Goal: Task Accomplishment & Management: Manage account settings

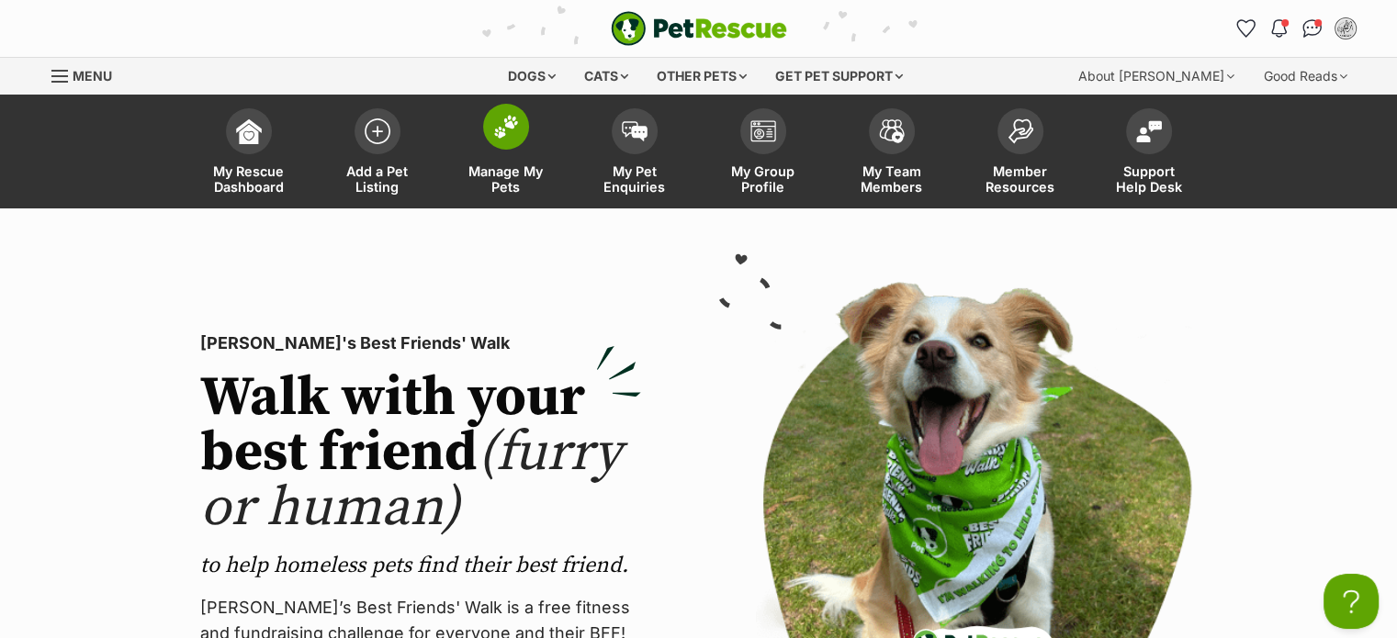
click at [509, 118] on img at bounding box center [506, 127] width 26 height 24
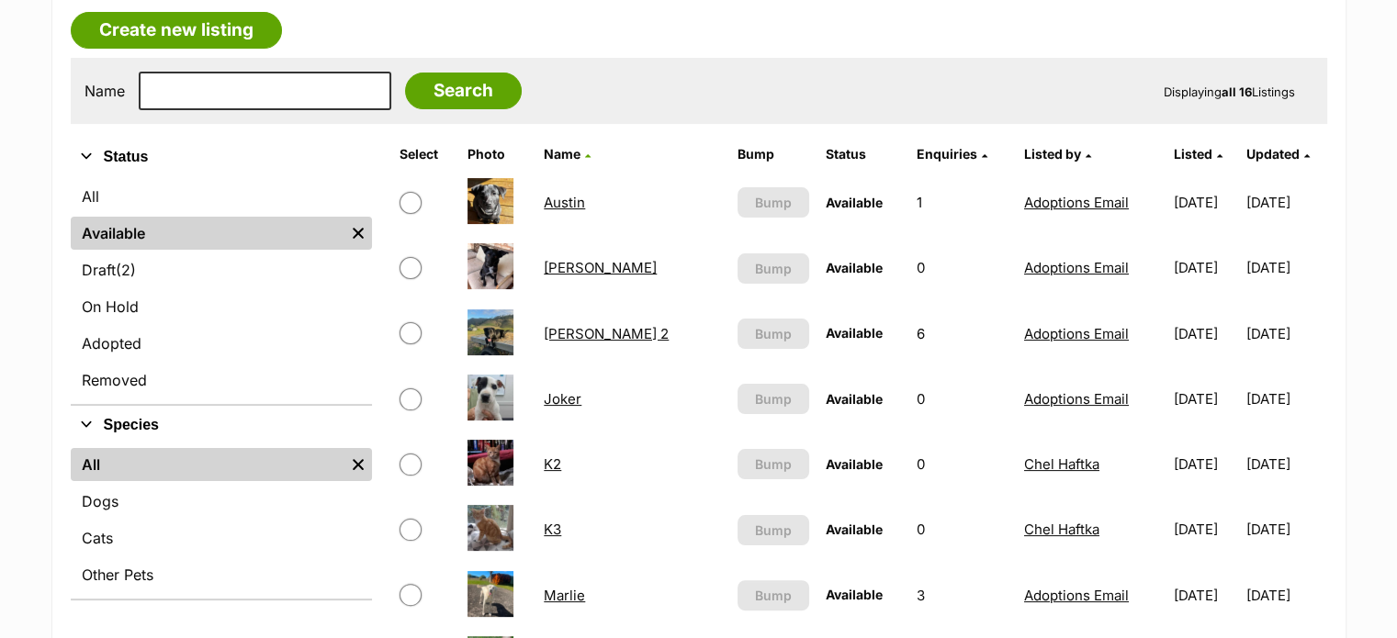
scroll to position [360, 0]
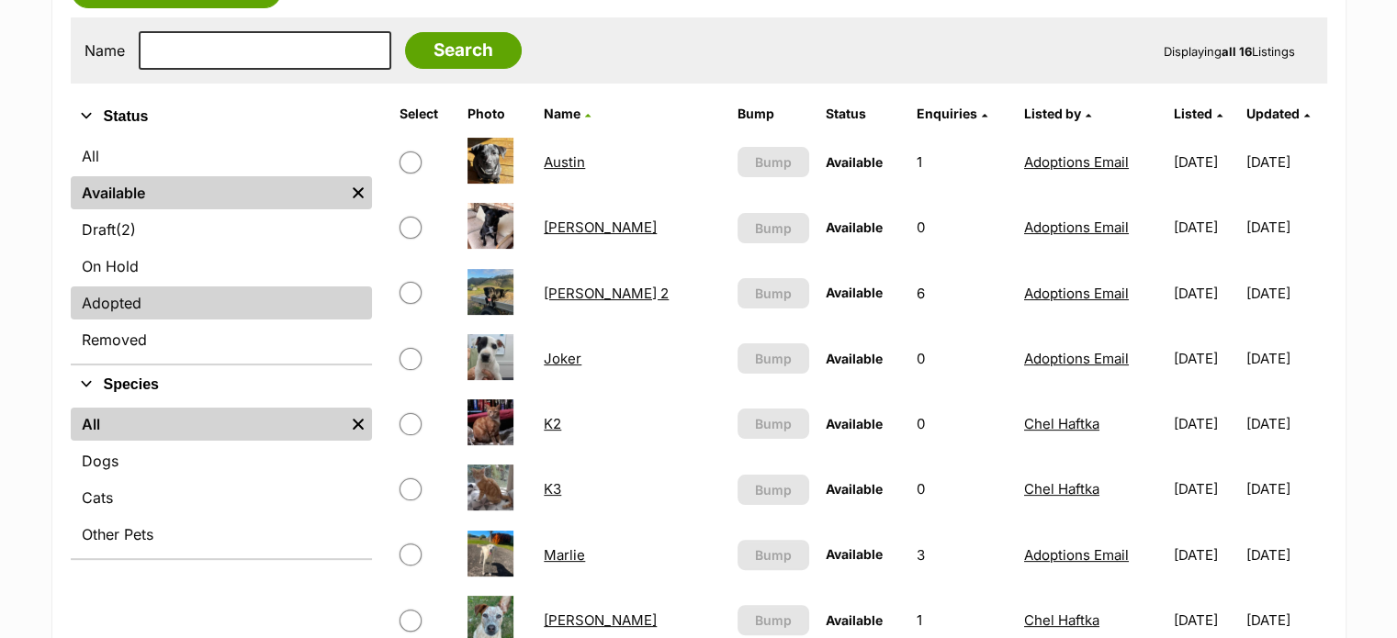
click at [141, 301] on link "Adopted" at bounding box center [221, 303] width 301 height 33
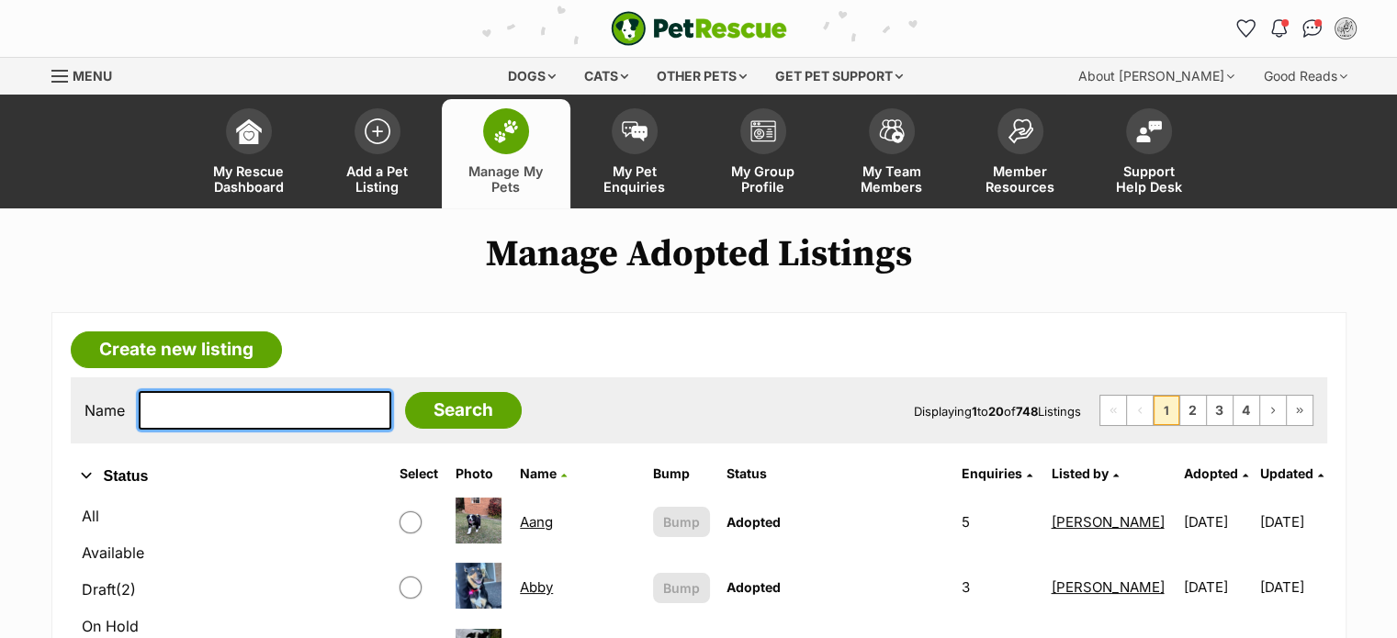
click at [160, 417] on input "text" at bounding box center [265, 410] width 253 height 39
type input "boomer"
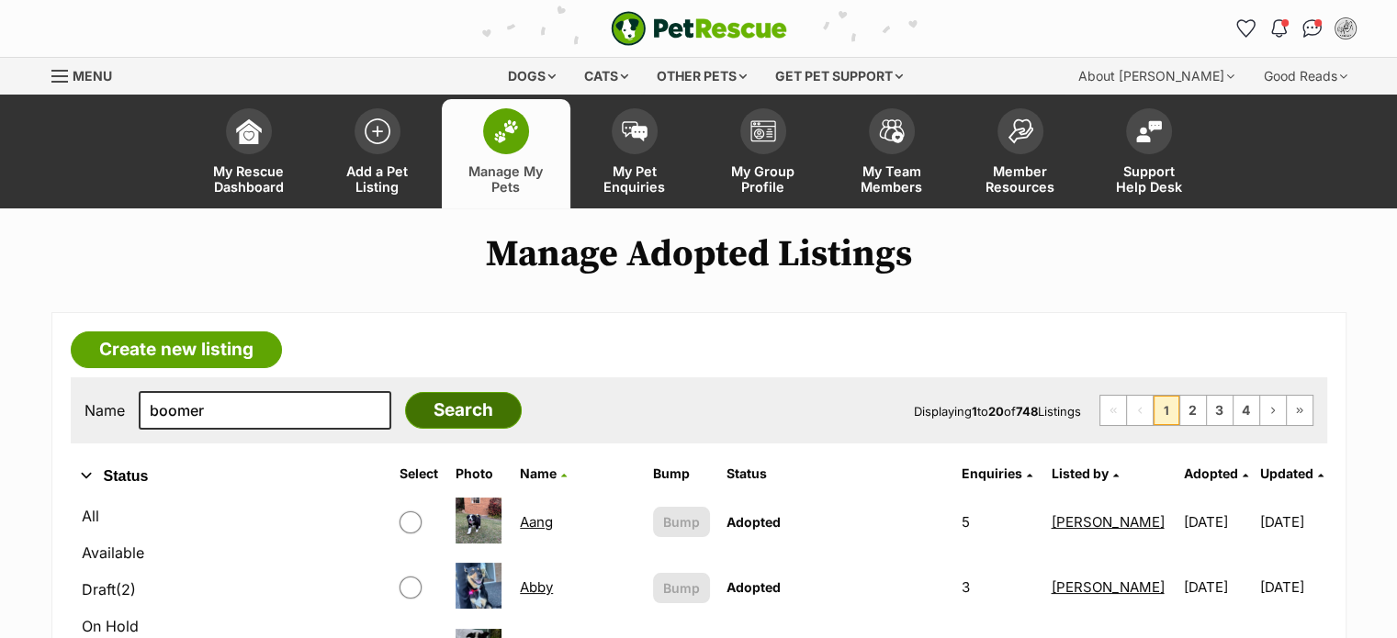
click at [445, 411] on input "Search" at bounding box center [463, 410] width 117 height 37
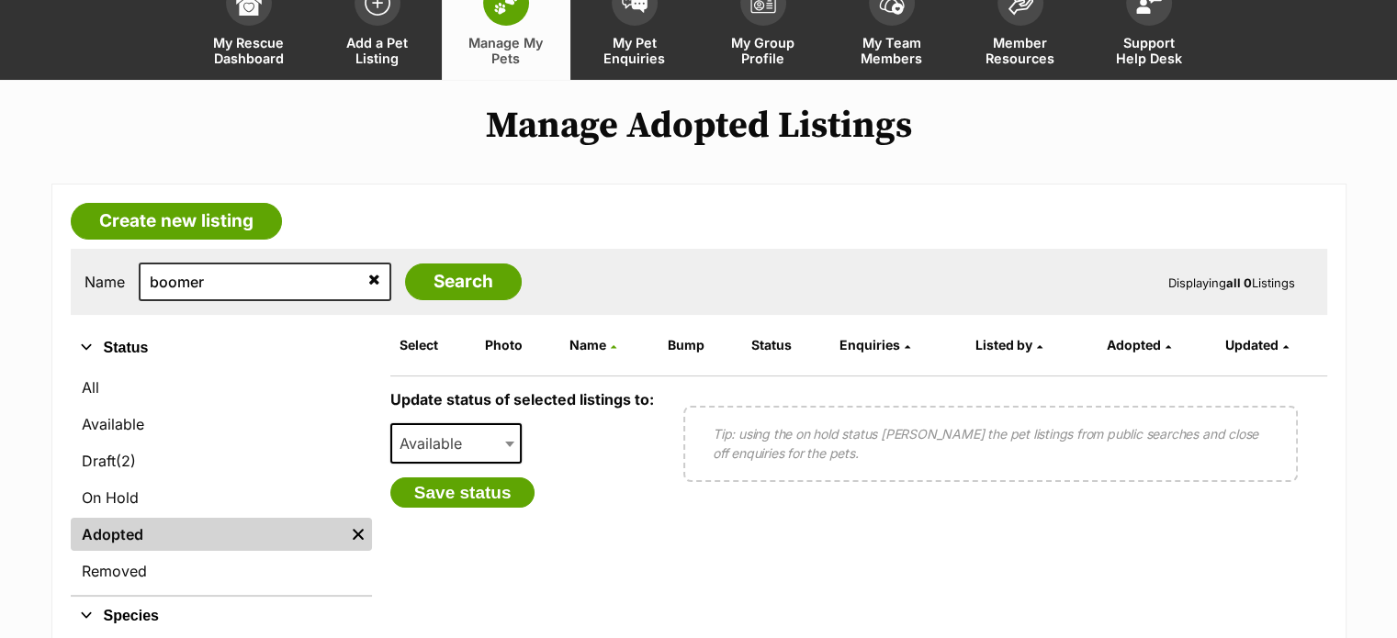
scroll to position [130, 0]
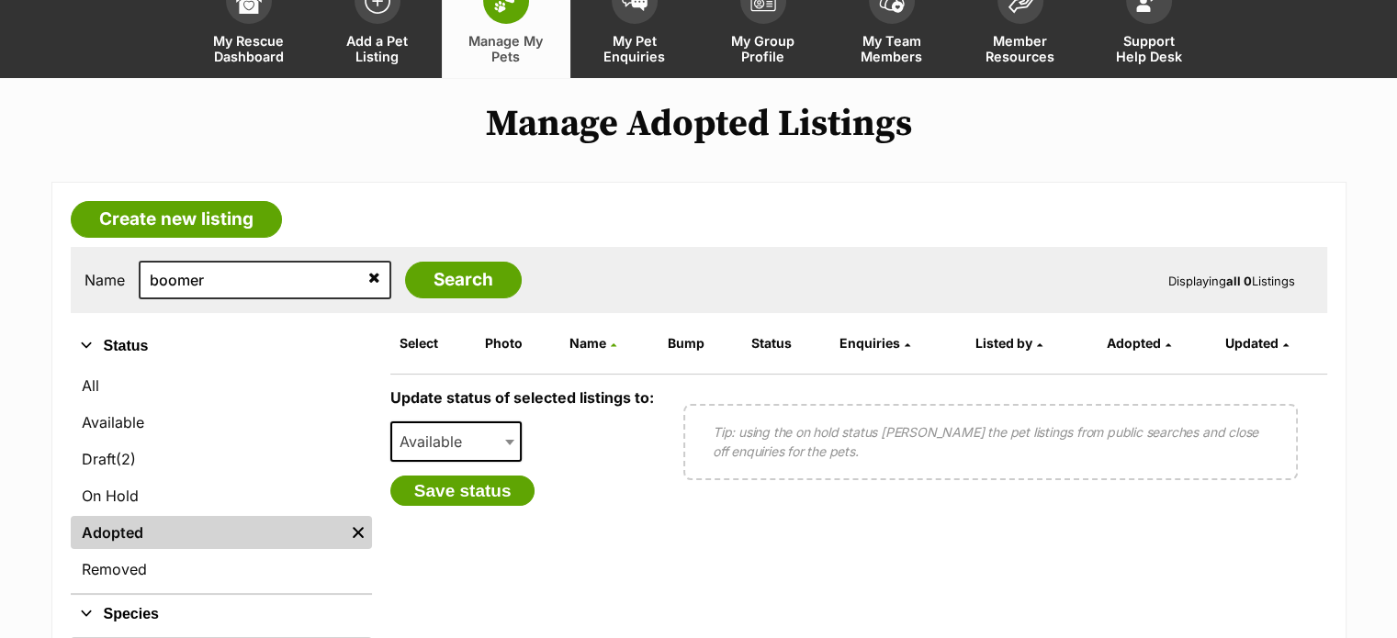
click at [368, 277] on icon at bounding box center [374, 277] width 12 height 15
click at [210, 536] on link "Adopted" at bounding box center [208, 532] width 274 height 33
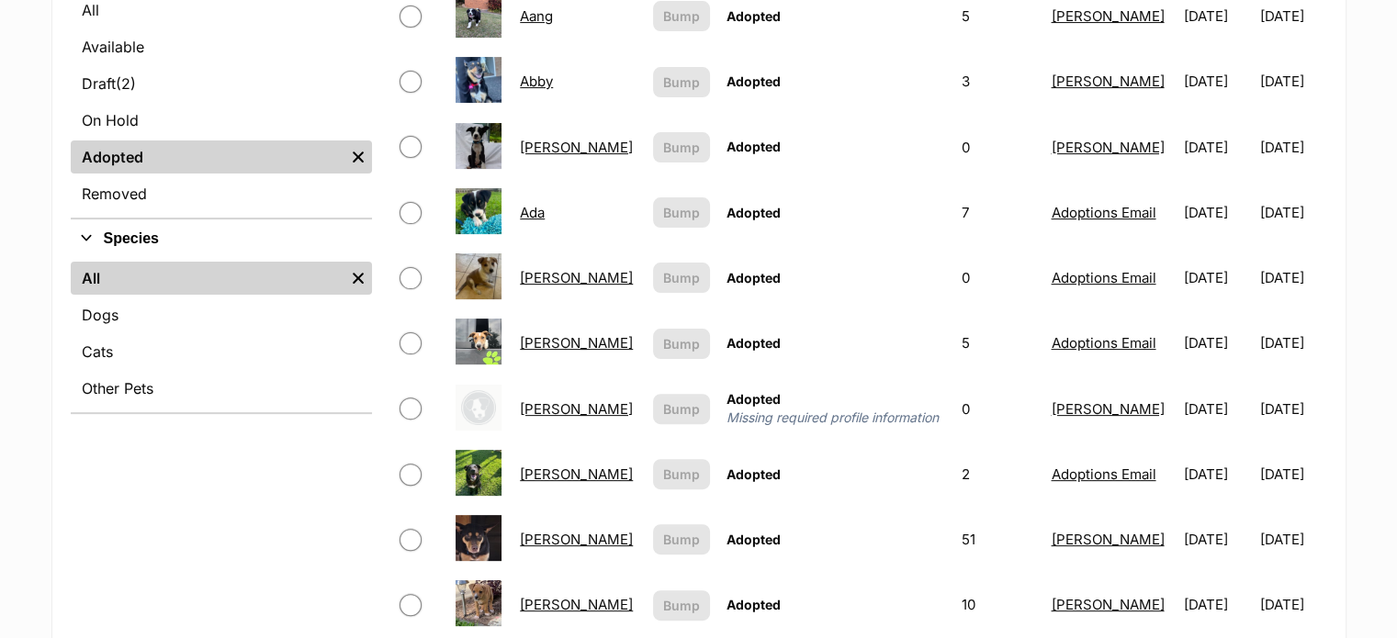
scroll to position [458, 0]
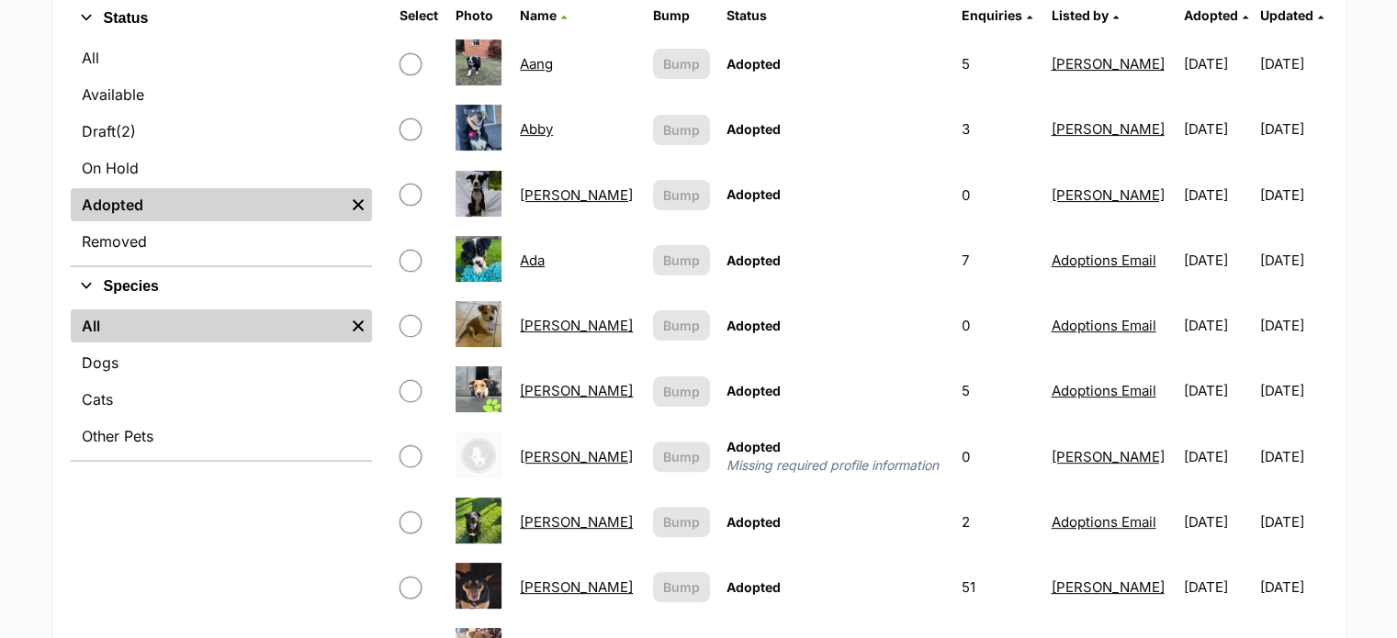
click at [540, 322] on link "Adler" at bounding box center [576, 325] width 113 height 17
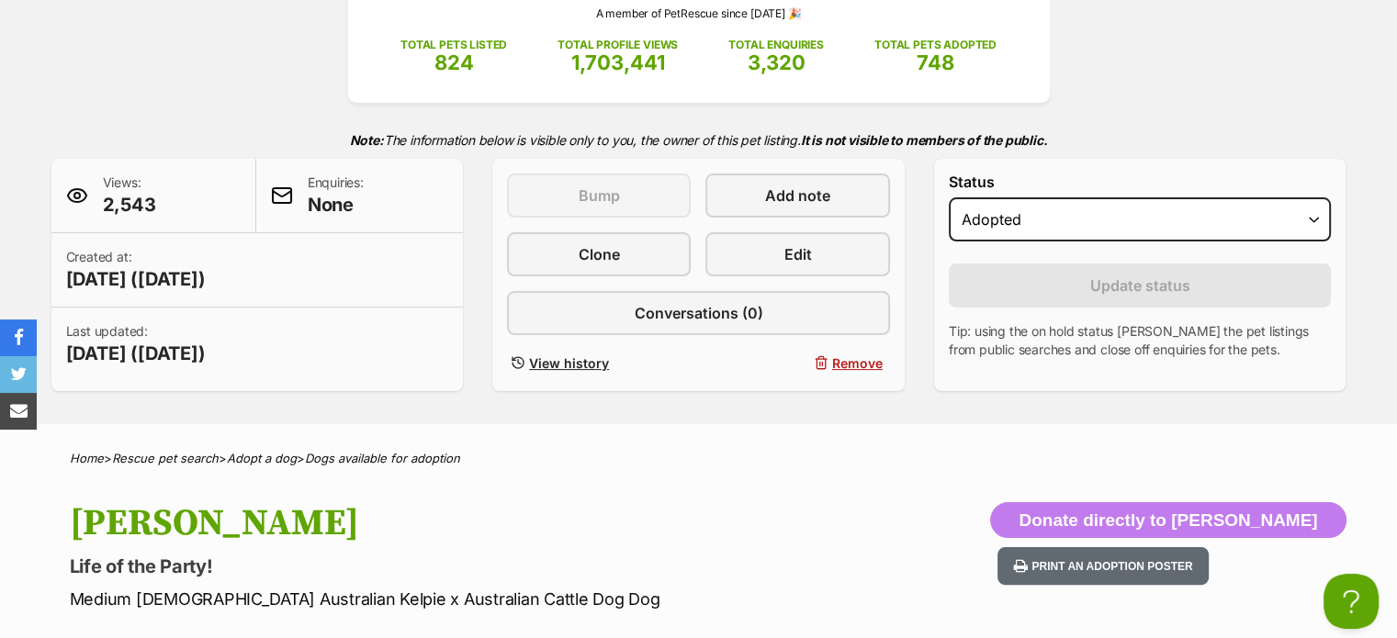
scroll to position [254, 0]
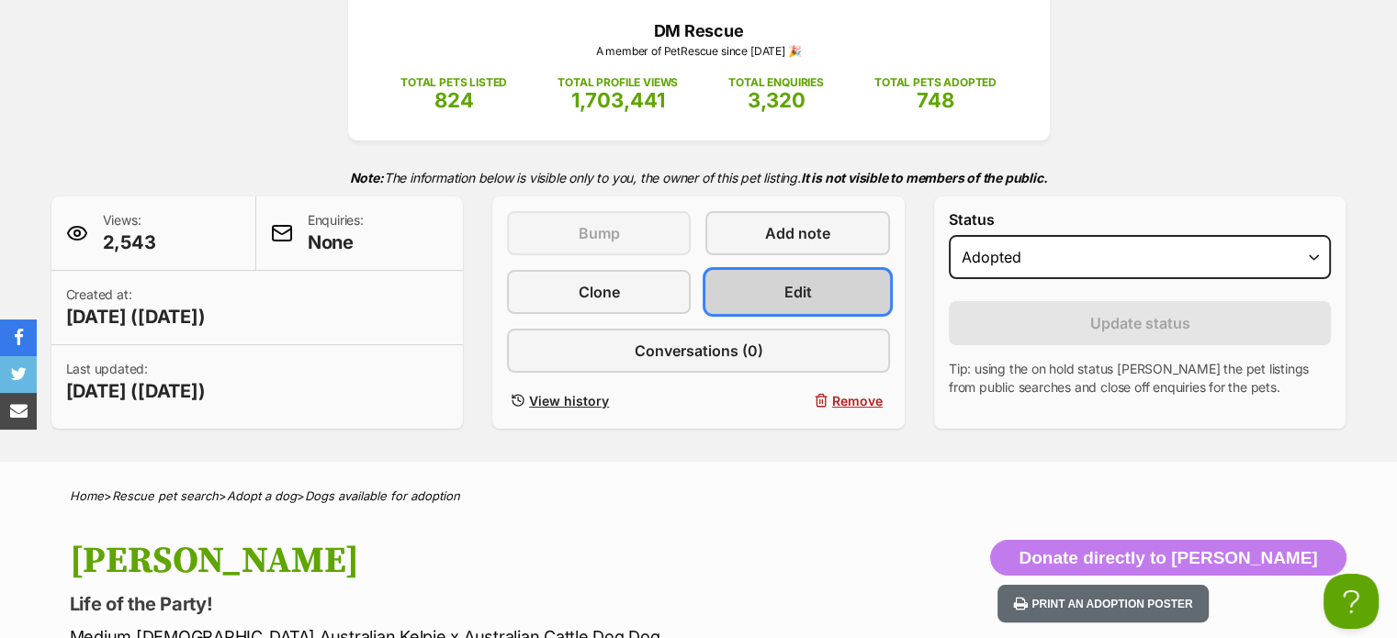
click at [809, 290] on span "Edit" at bounding box center [798, 292] width 28 height 22
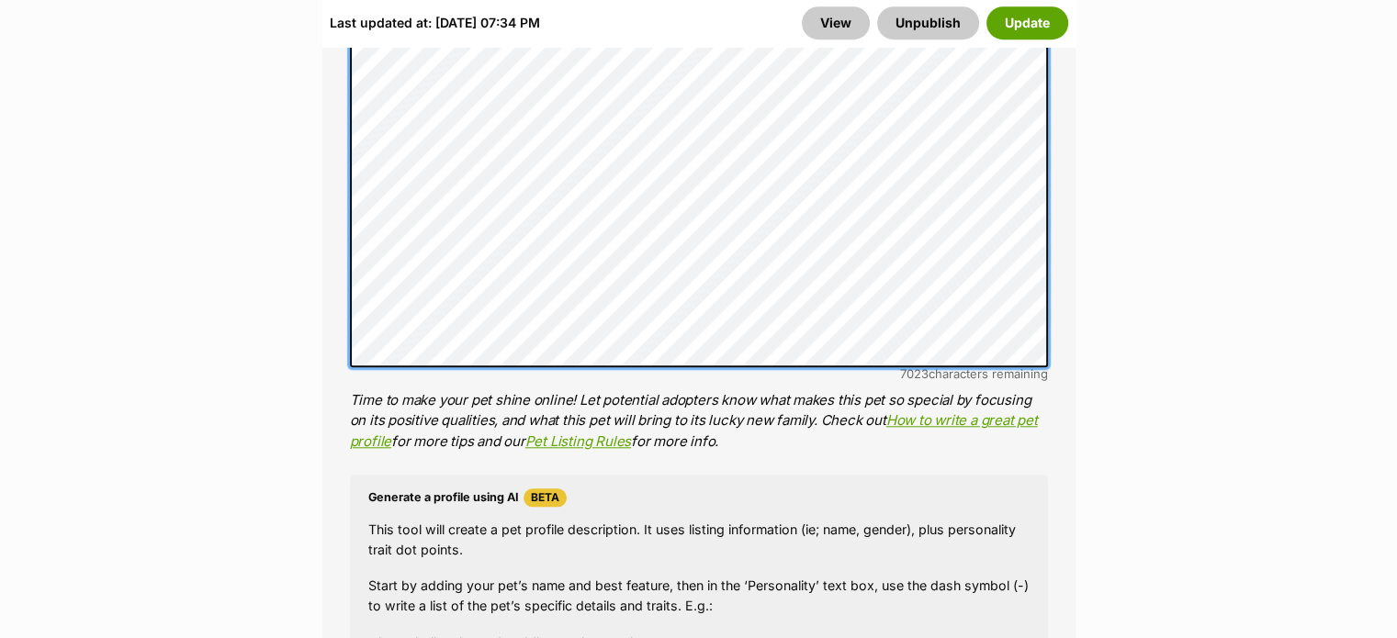
scroll to position [1683, 0]
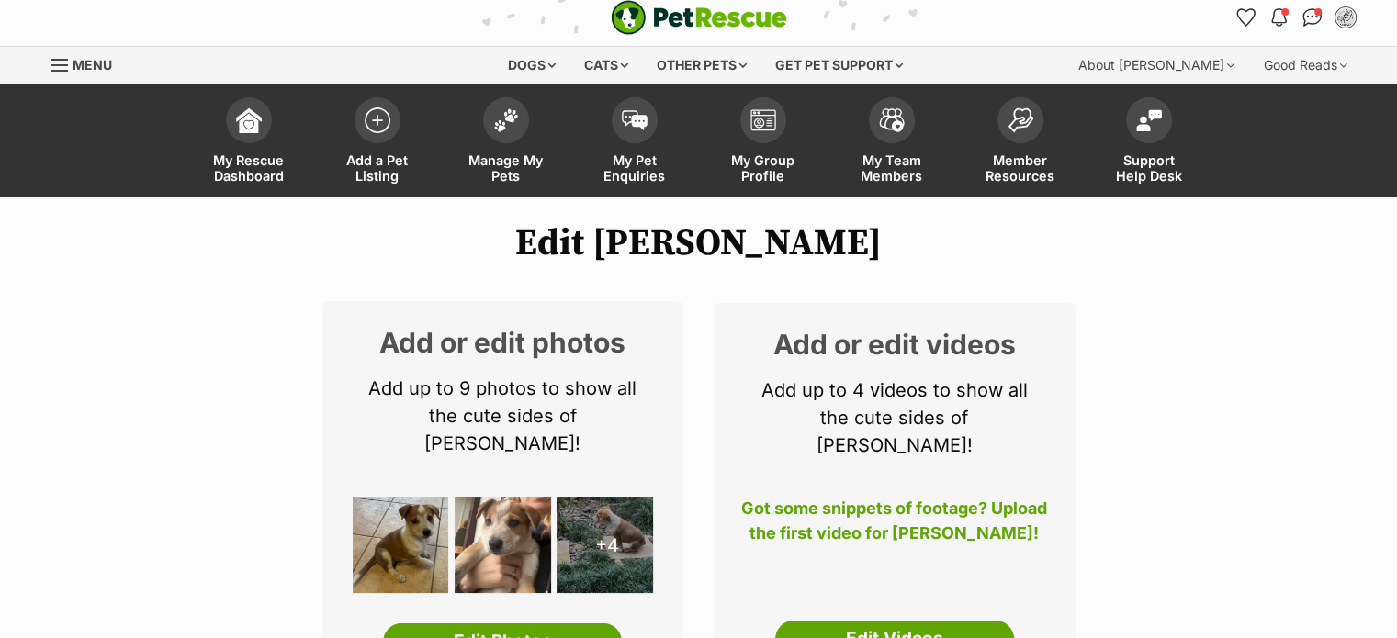
scroll to position [0, 0]
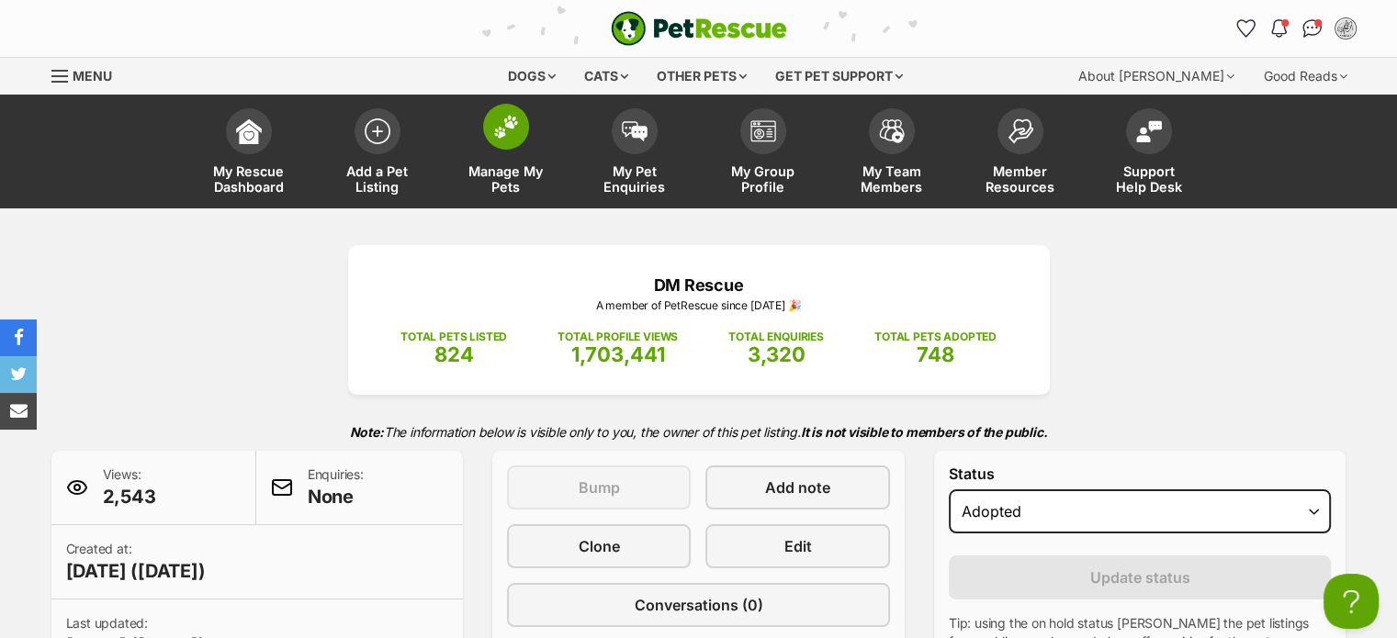
click at [502, 121] on img at bounding box center [506, 127] width 26 height 24
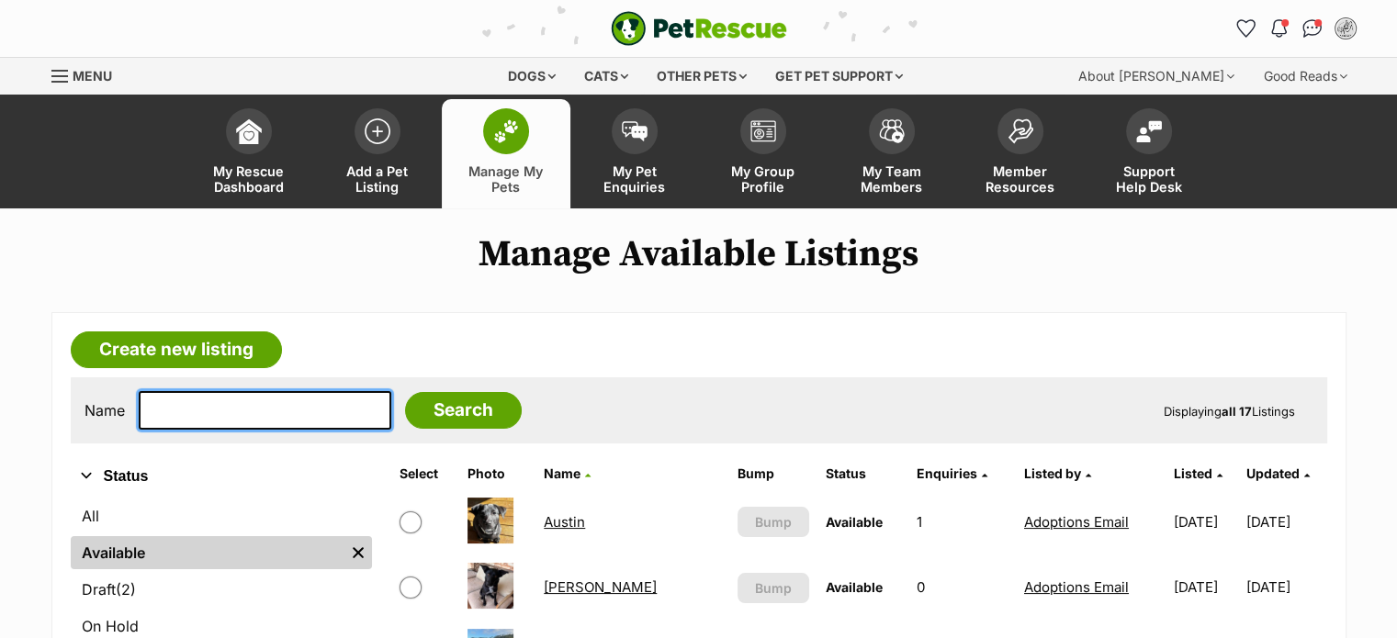
click at [198, 400] on input "text" at bounding box center [265, 410] width 253 height 39
type input "lyra"
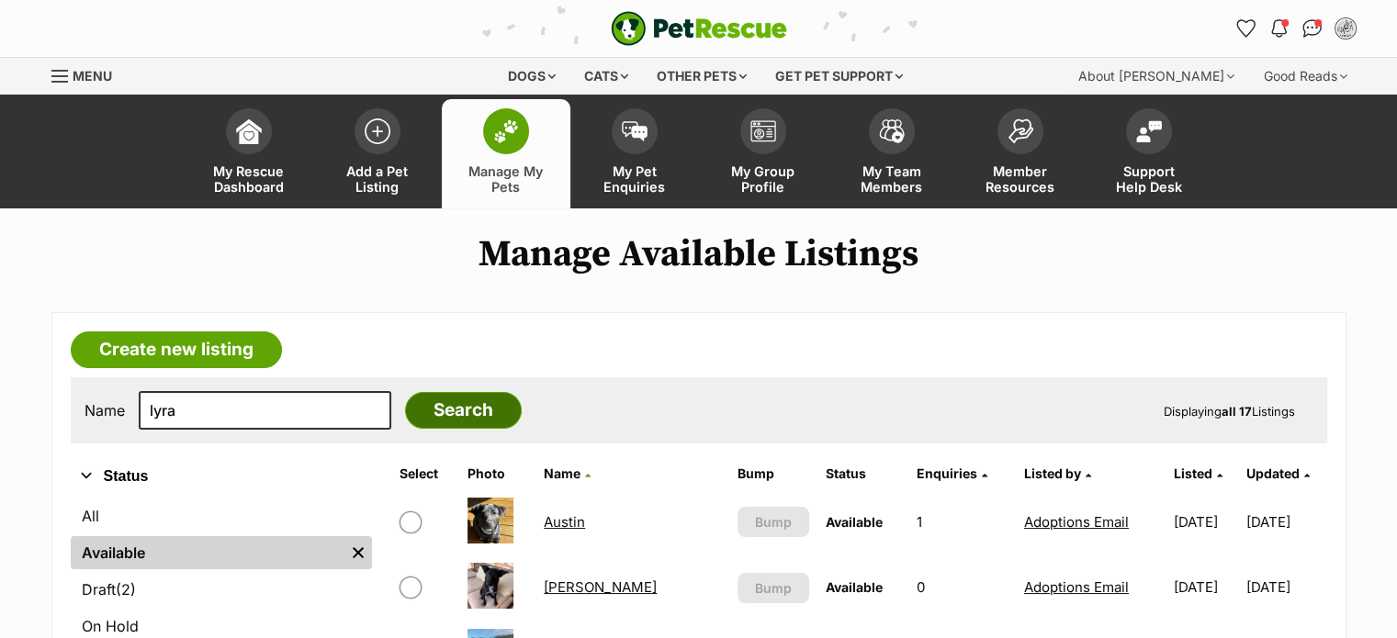
click at [426, 406] on input "Search" at bounding box center [463, 410] width 117 height 37
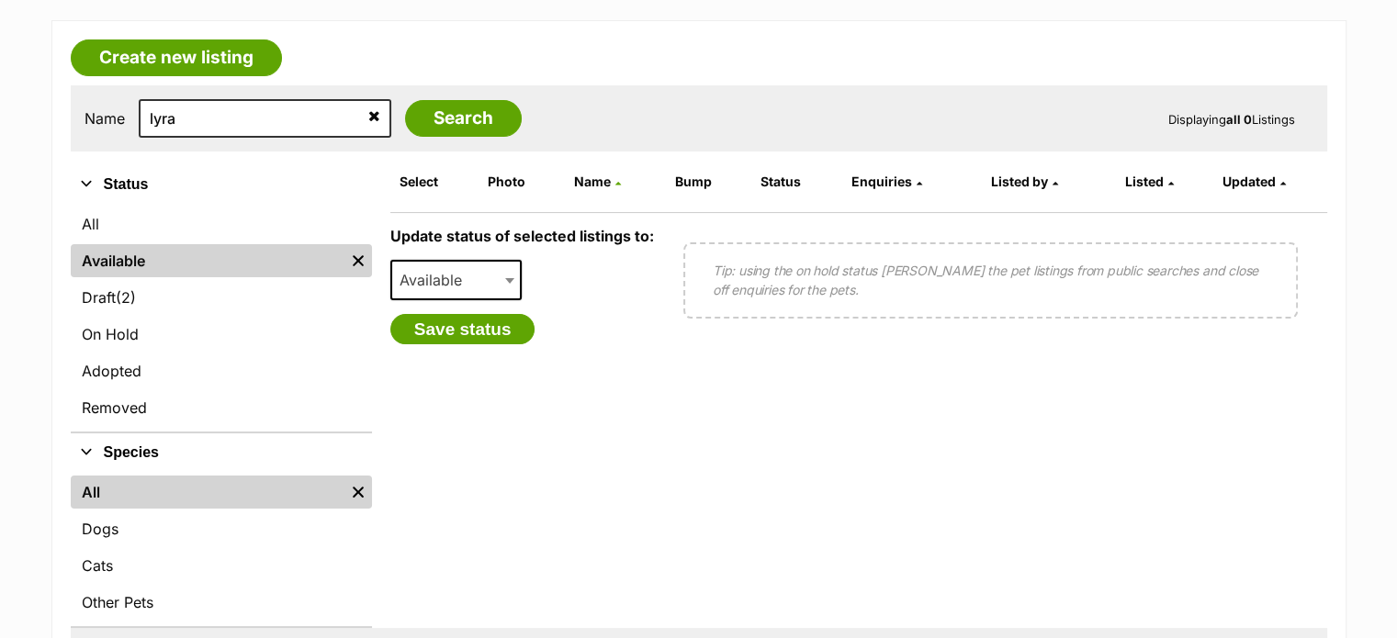
scroll to position [237, 0]
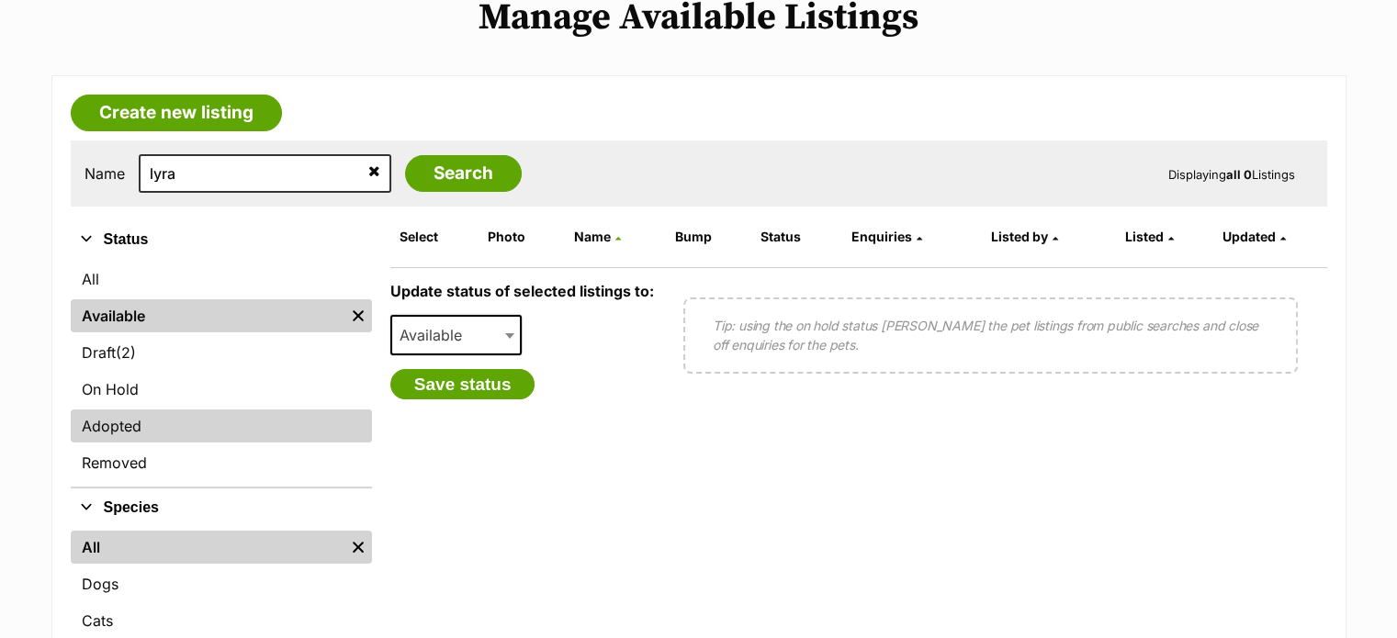
click at [132, 422] on link "Adopted" at bounding box center [221, 426] width 301 height 33
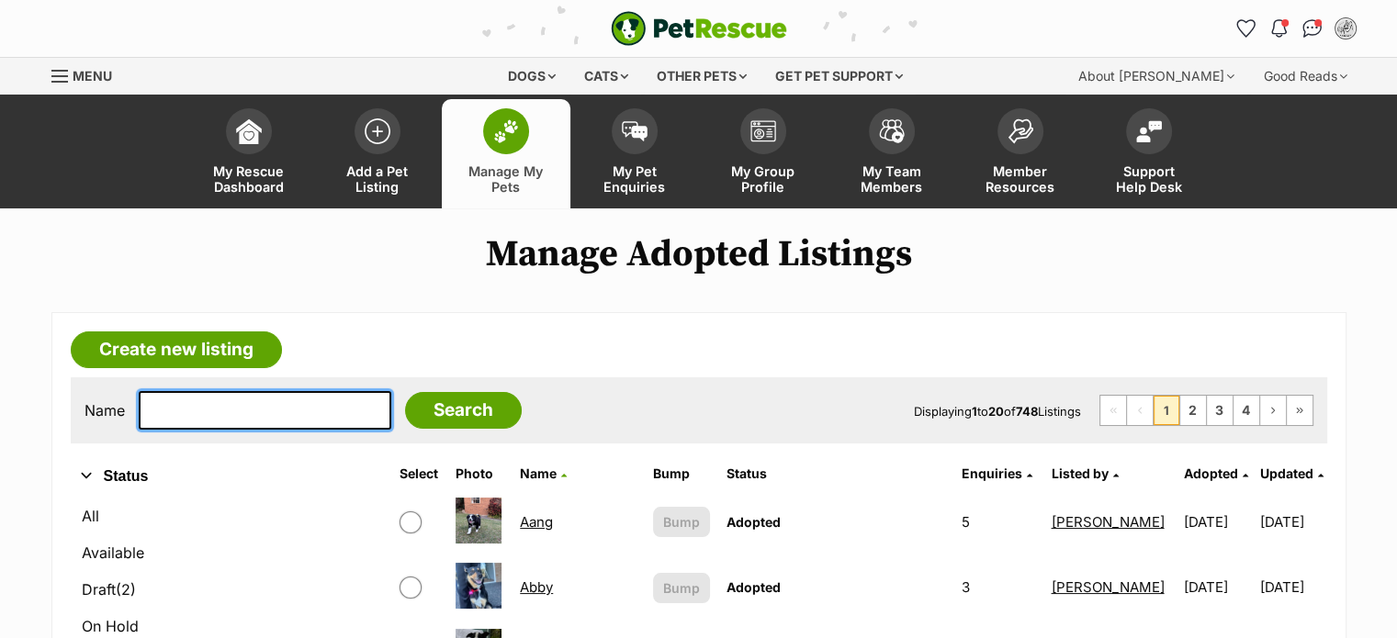
click at [169, 405] on input "text" at bounding box center [265, 410] width 253 height 39
type input "lyra"
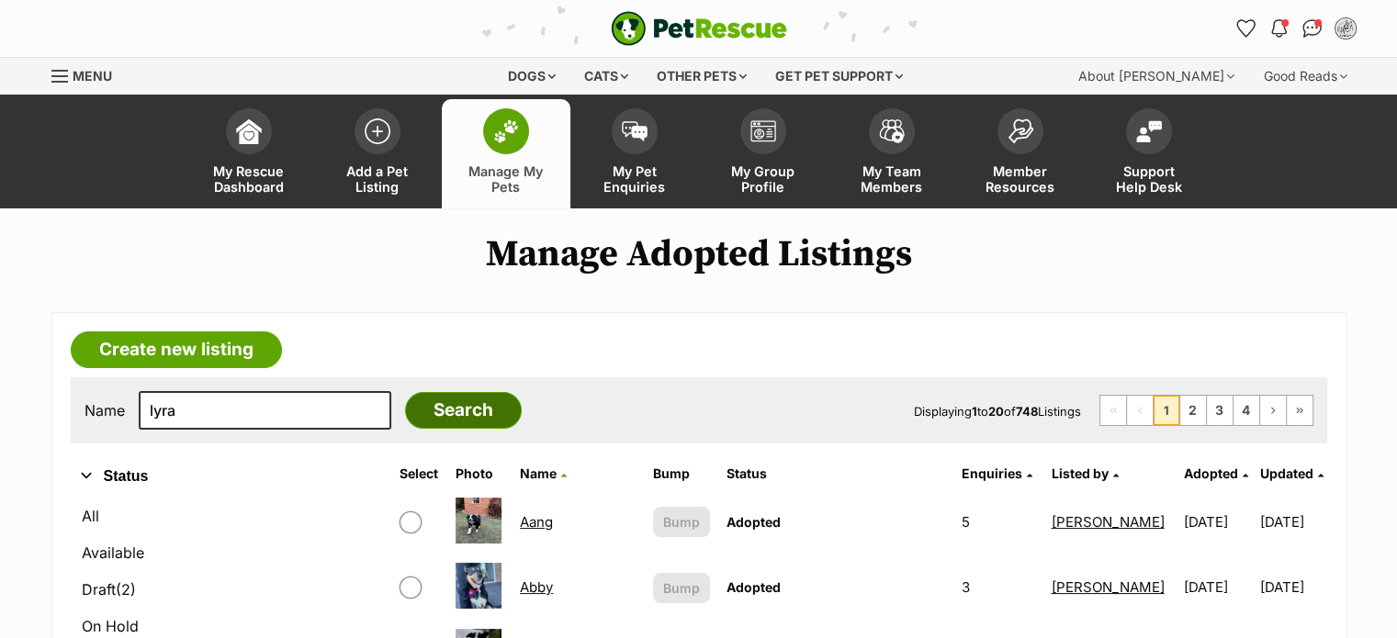
click at [430, 410] on input "Search" at bounding box center [463, 410] width 117 height 37
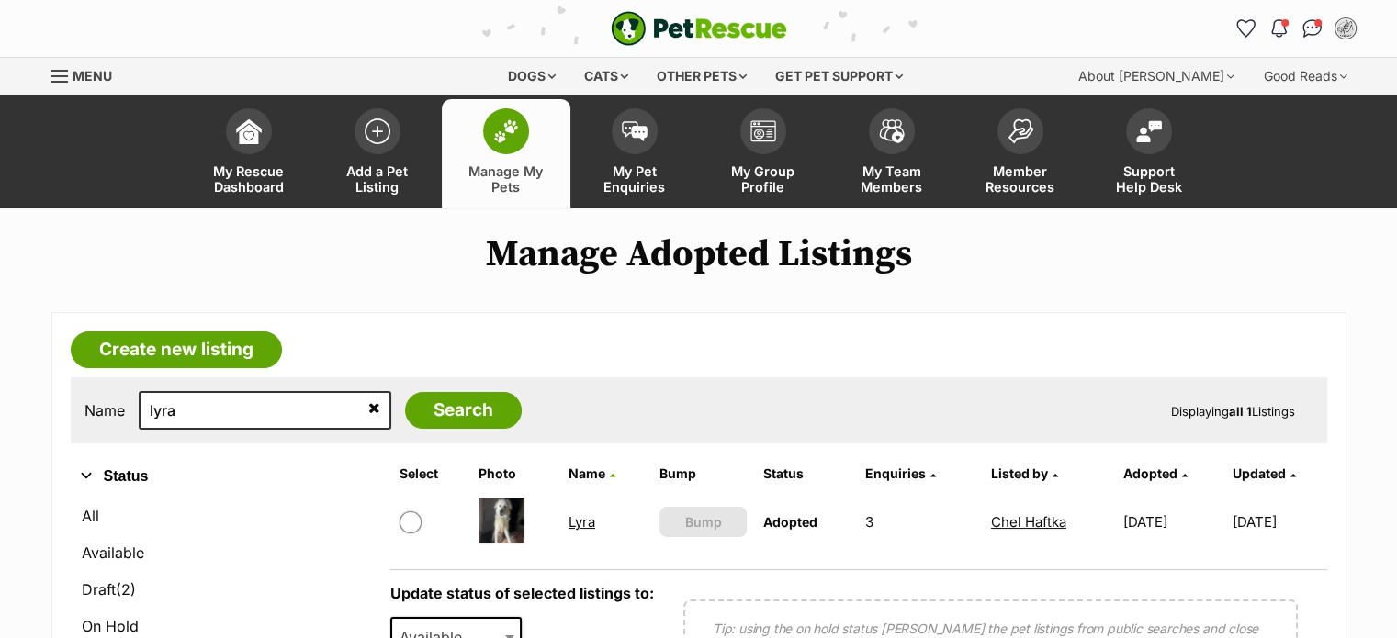
click at [574, 520] on link "Lyra" at bounding box center [581, 521] width 27 height 17
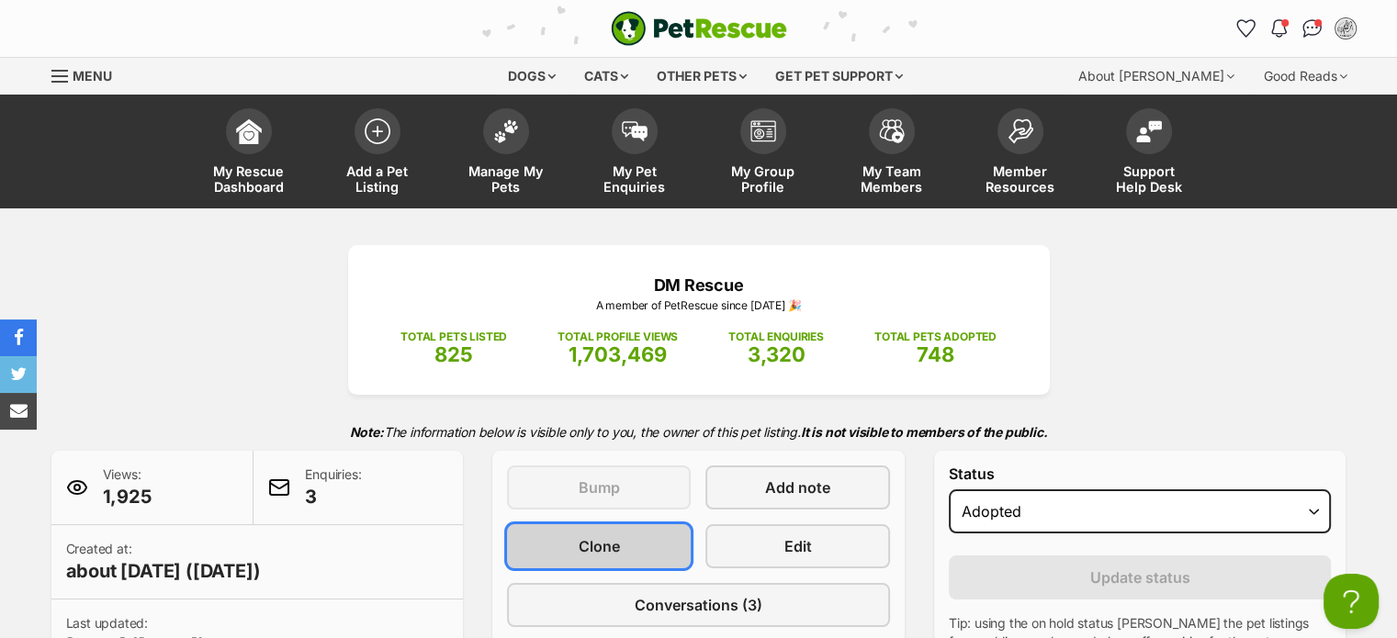
click at [577, 539] on link "Clone" at bounding box center [599, 546] width 184 height 44
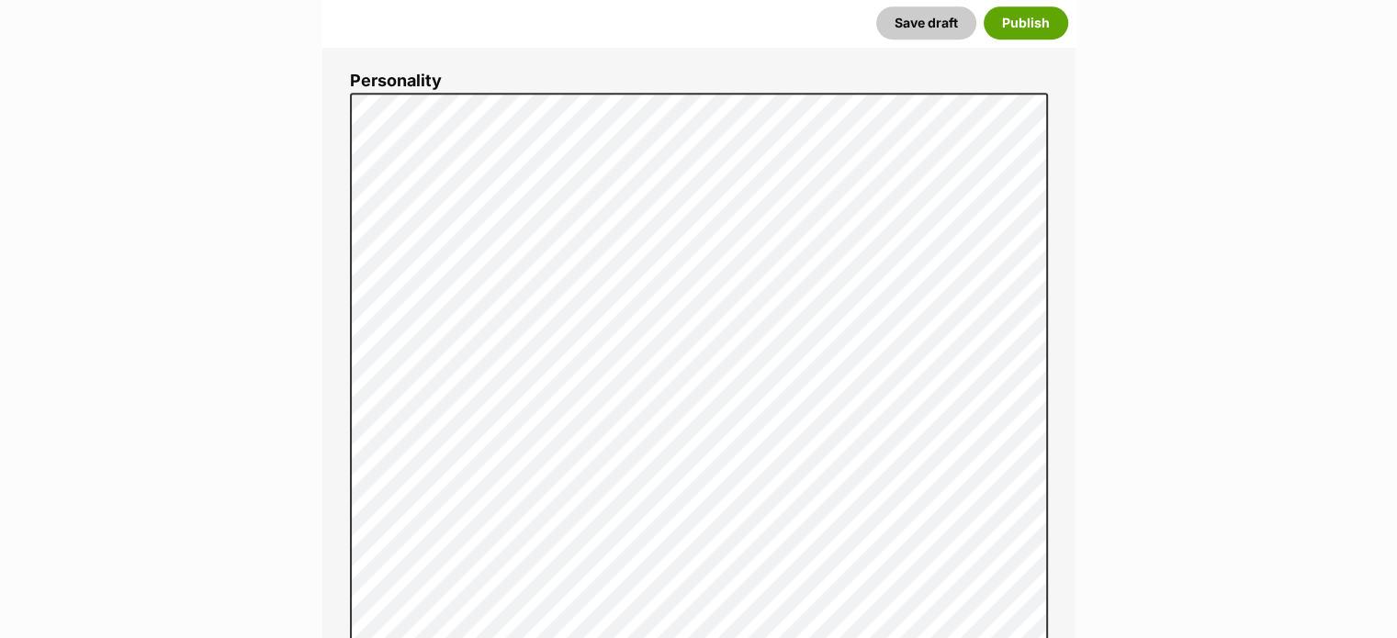
scroll to position [1073, 0]
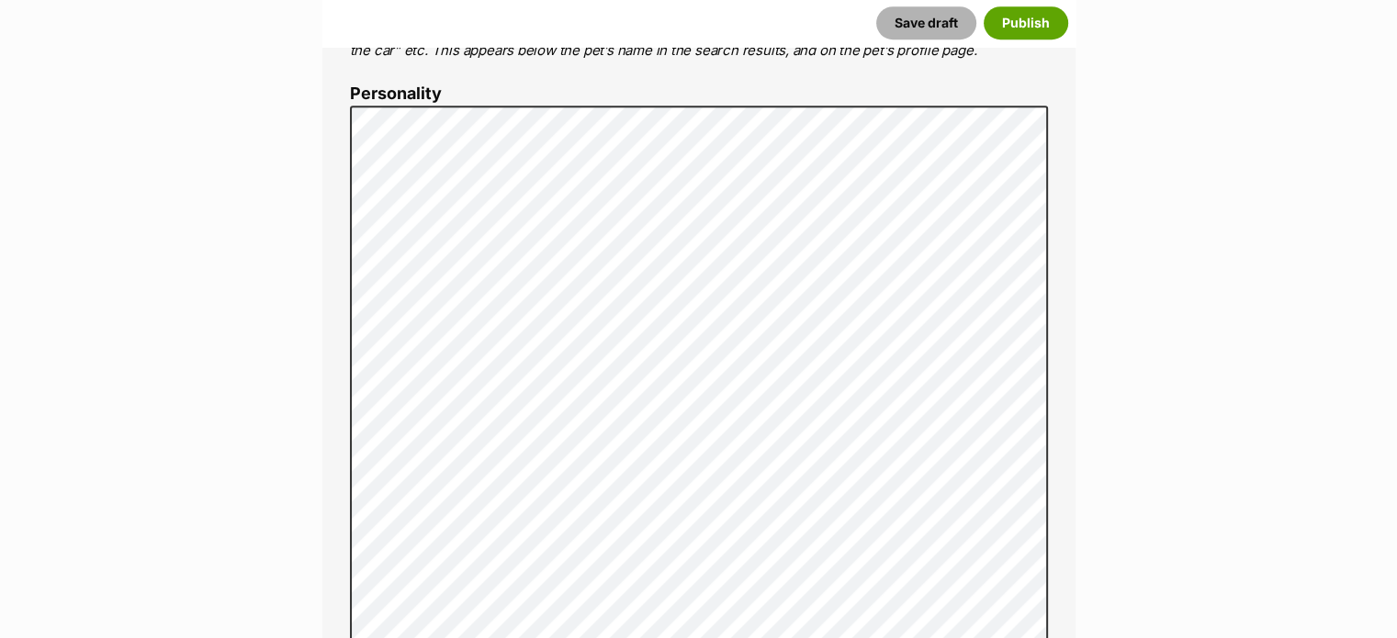
click at [902, 25] on button "Save draft" at bounding box center [926, 22] width 100 height 33
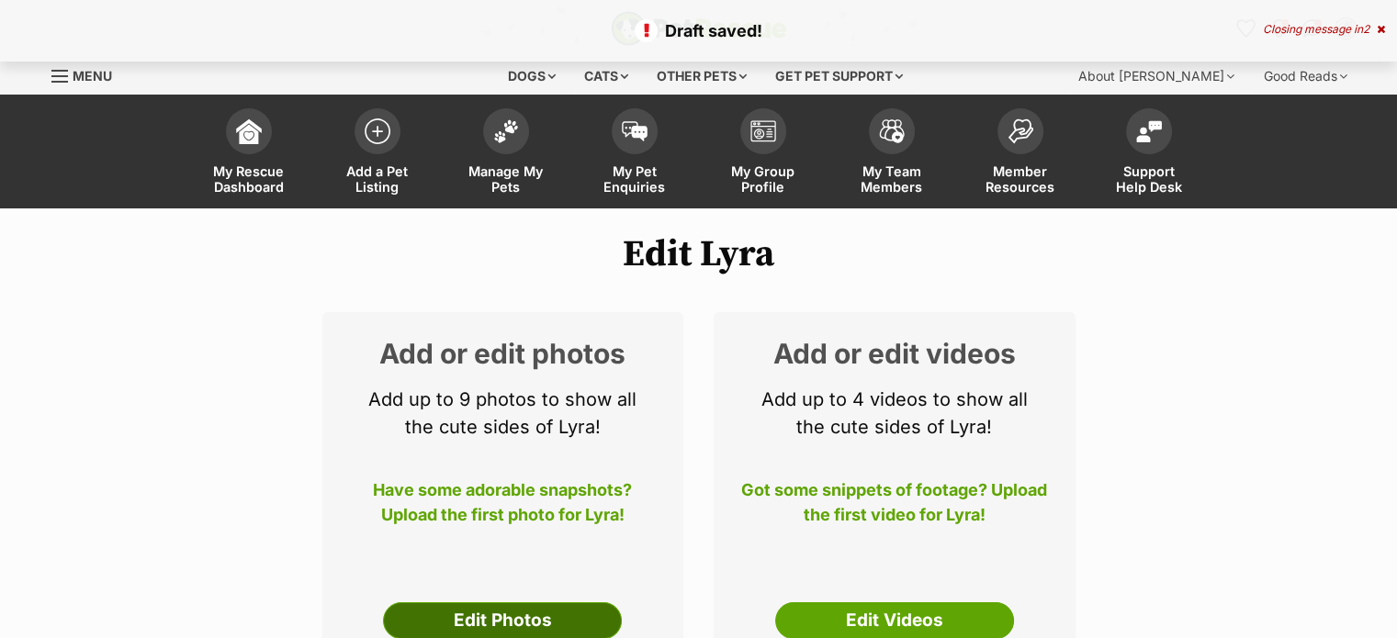
click at [555, 620] on link "Edit Photos" at bounding box center [502, 620] width 239 height 37
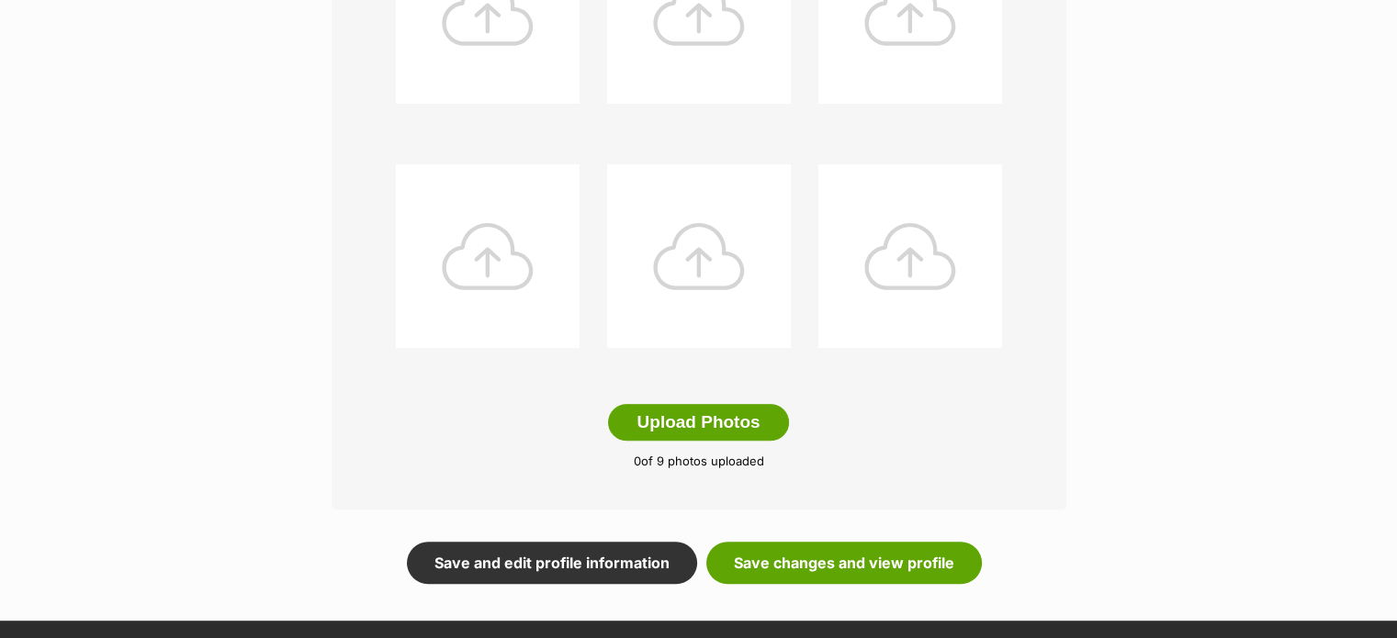
scroll to position [837, 0]
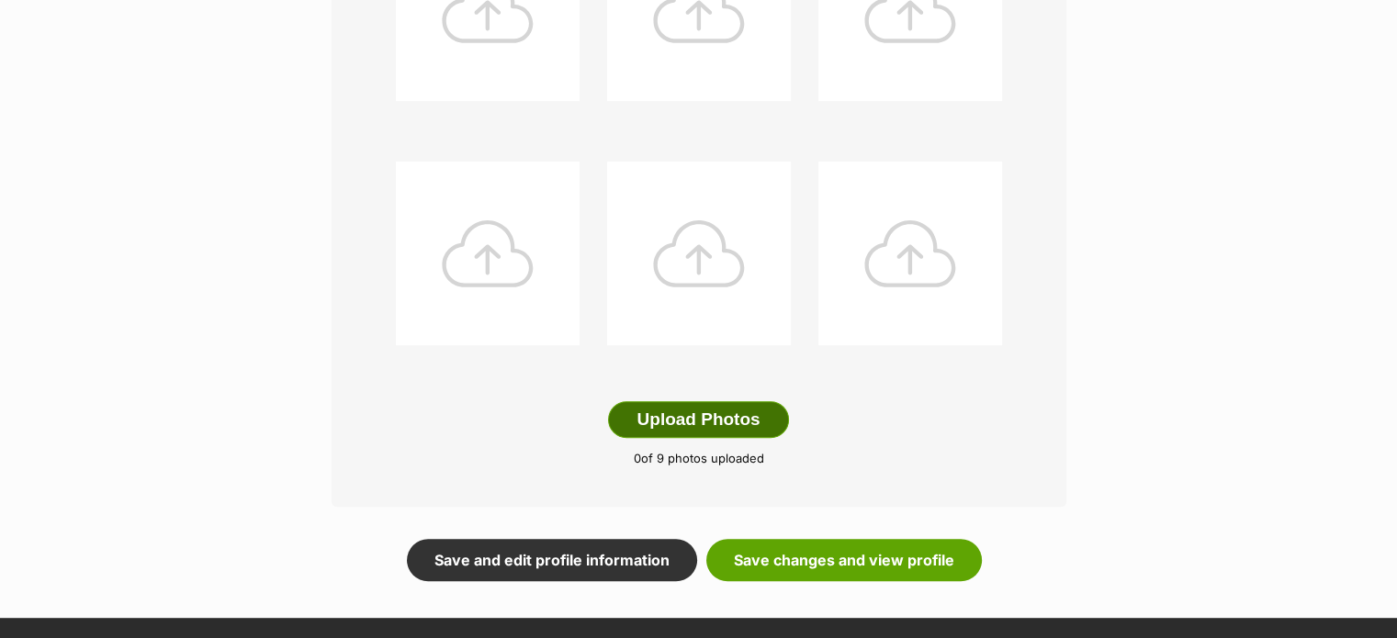
click at [716, 420] on button "Upload Photos" at bounding box center [698, 419] width 180 height 37
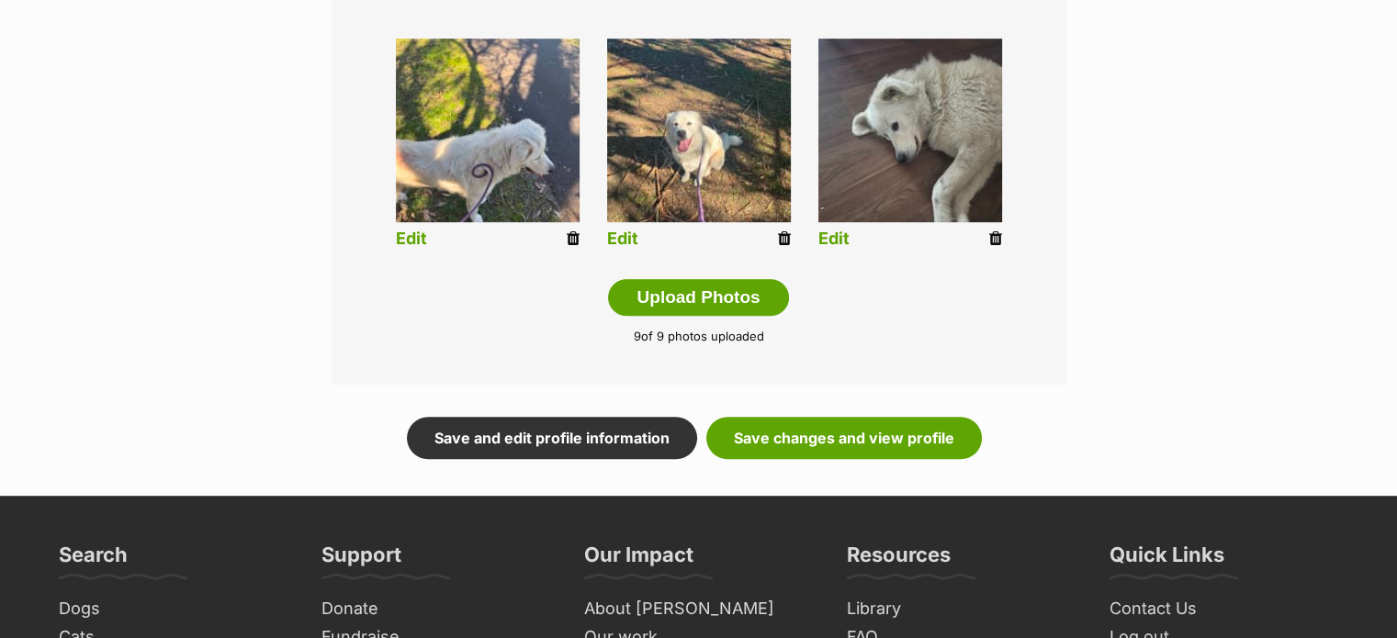
scroll to position [963, 0]
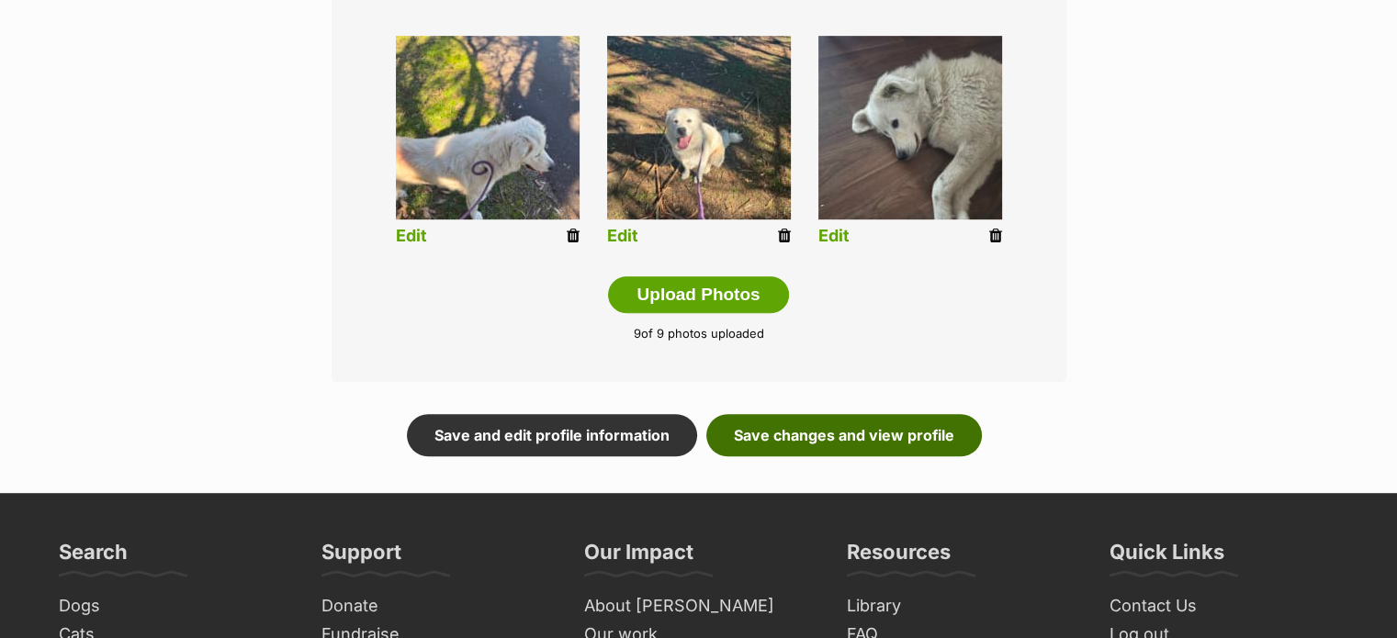
click at [920, 439] on link "Save changes and view profile" at bounding box center [844, 435] width 276 height 42
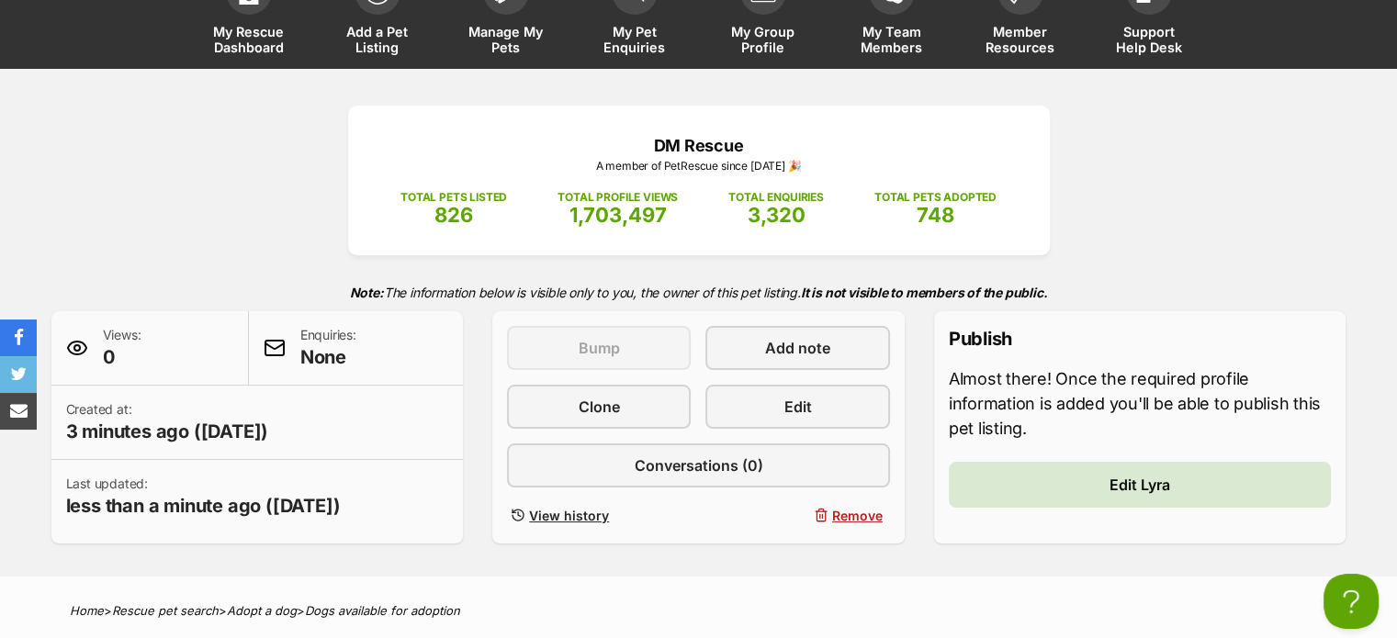
scroll to position [146, 0]
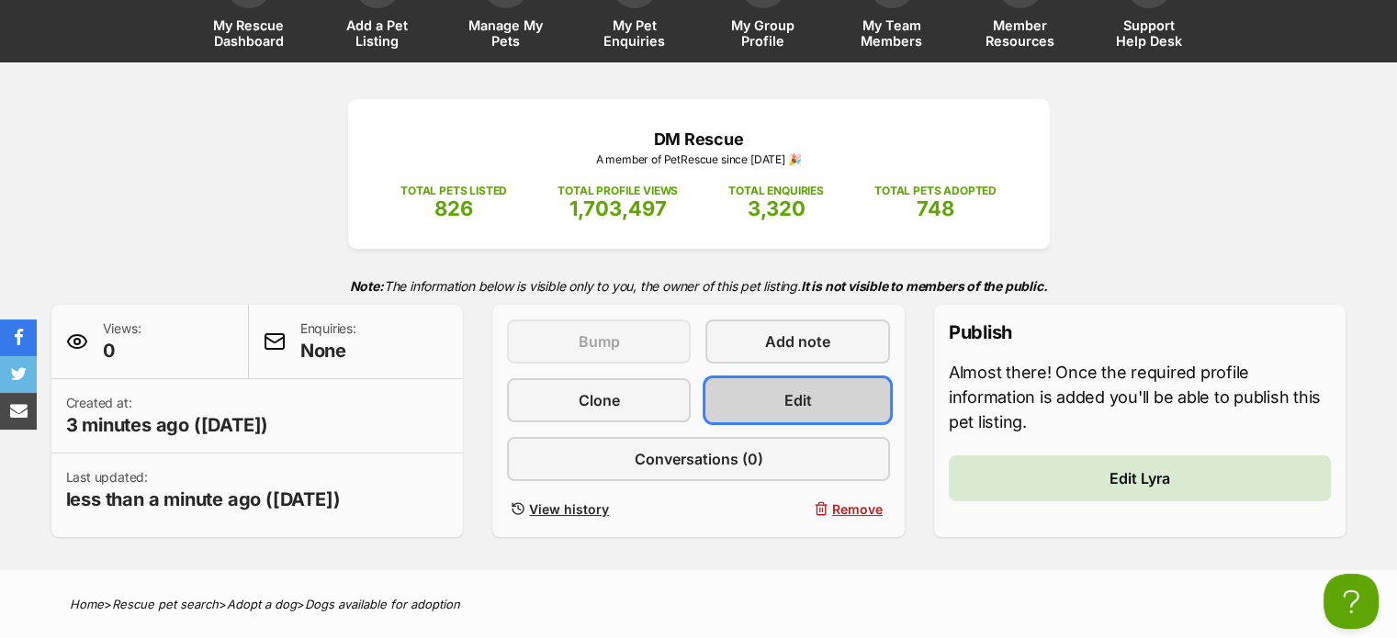
click at [786, 400] on span "Edit" at bounding box center [798, 400] width 28 height 22
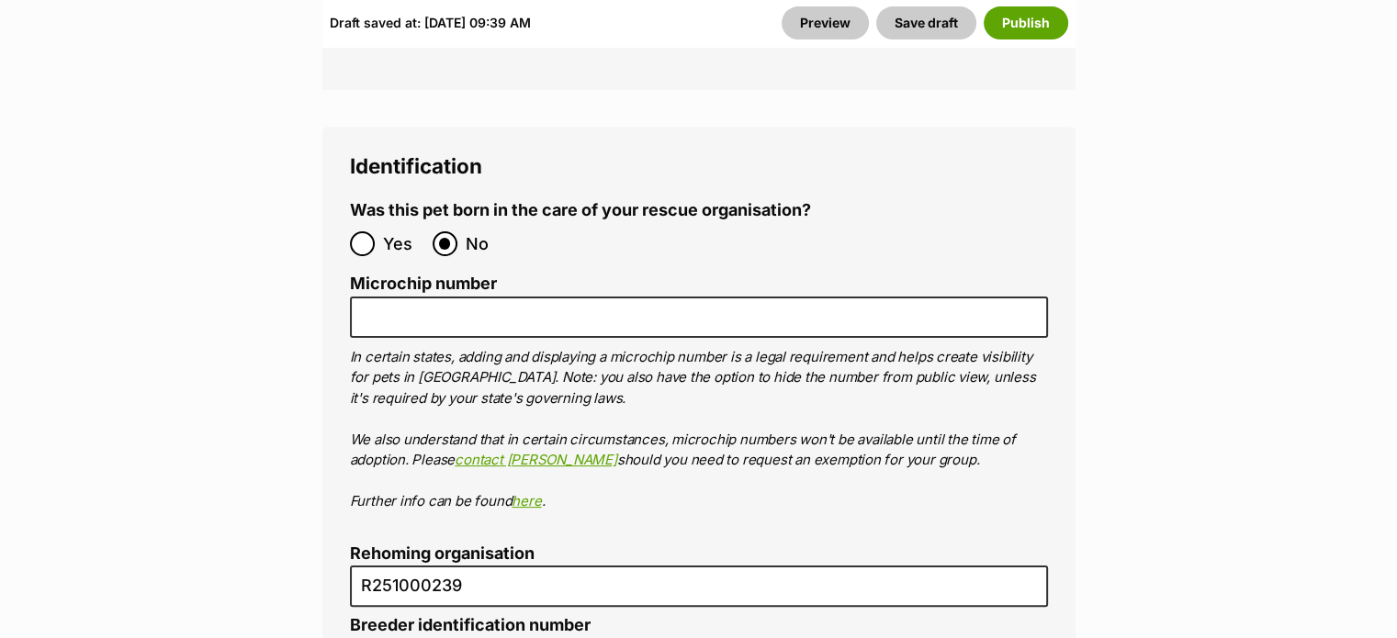
scroll to position [7293, 0]
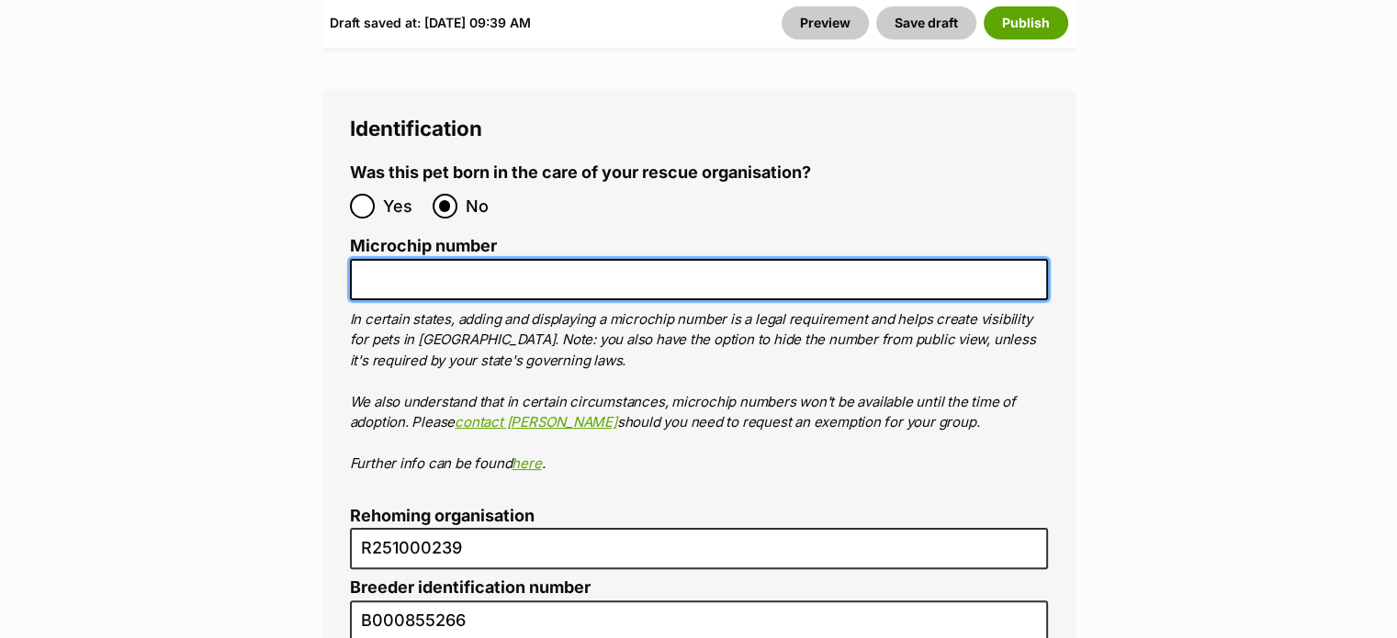
click at [371, 259] on input "Microchip number" at bounding box center [699, 279] width 698 height 41
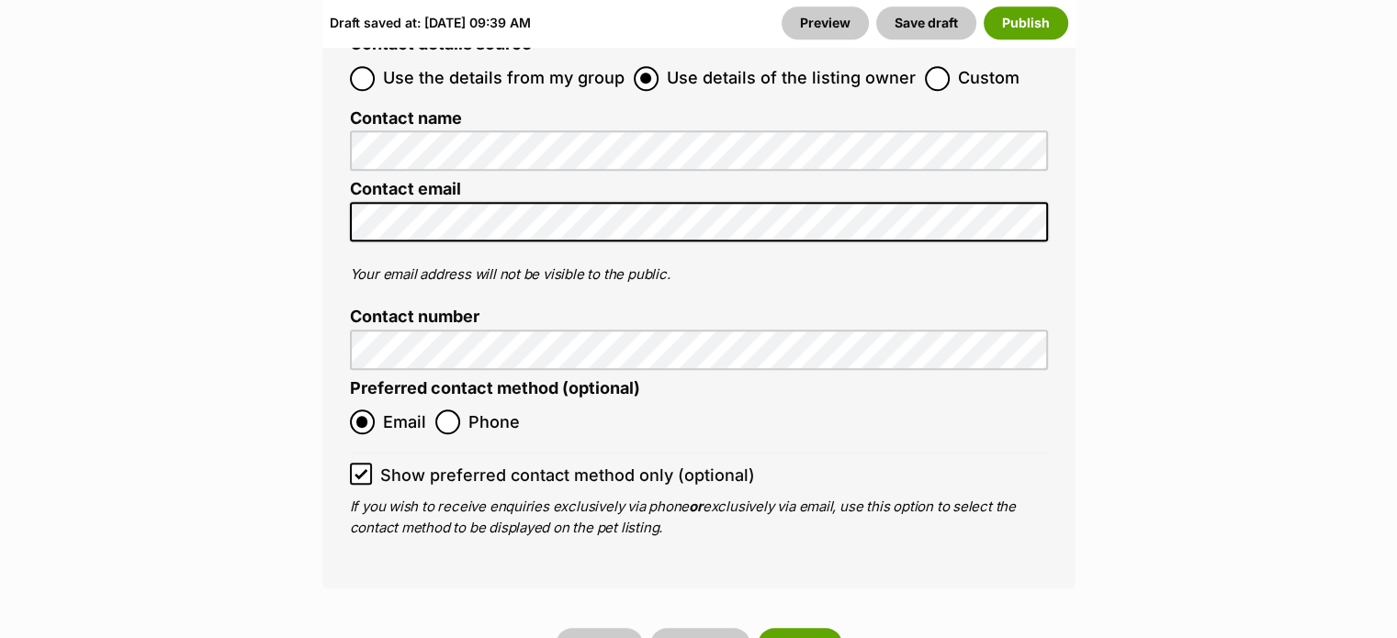
scroll to position [8859, 0]
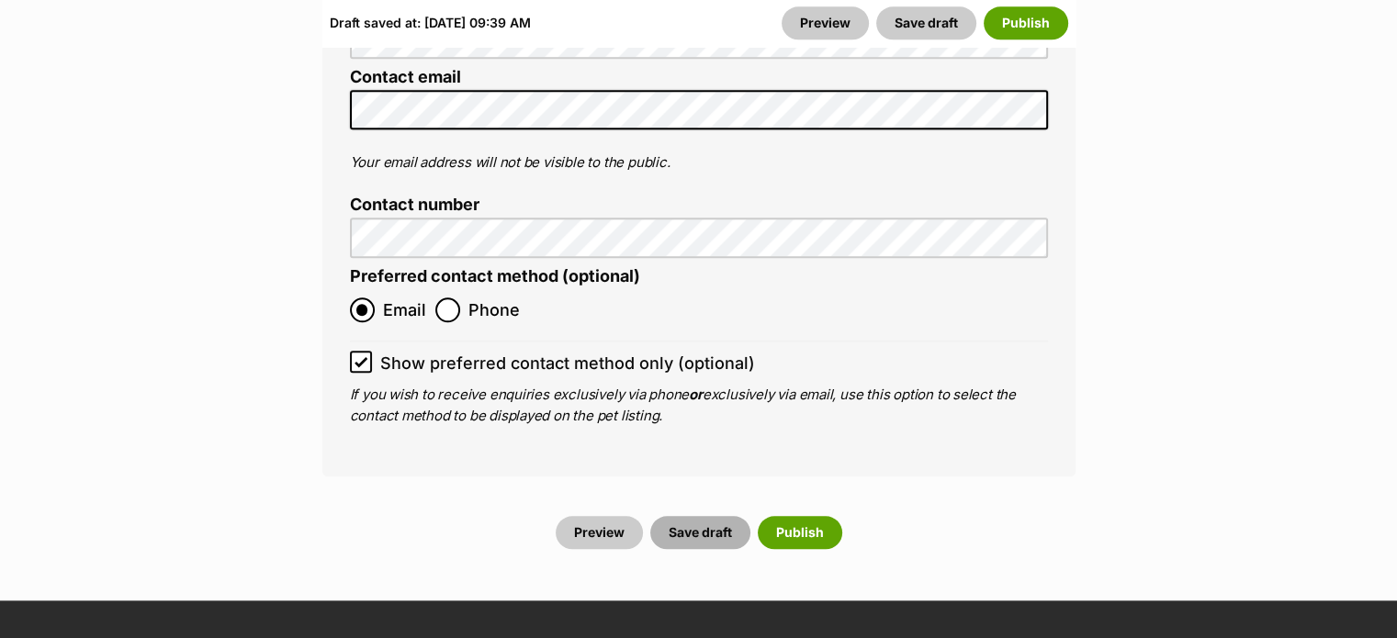
click at [711, 516] on button "Save draft" at bounding box center [700, 532] width 100 height 33
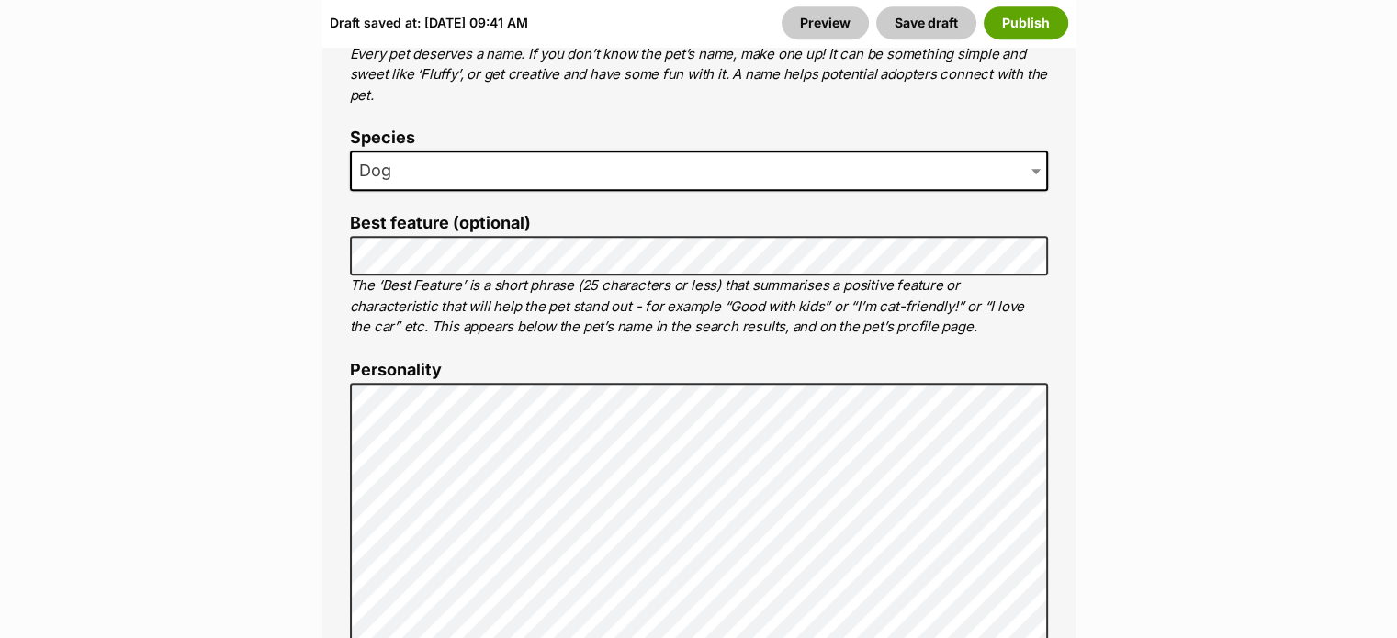
scroll to position [1200, 0]
